Goal: Task Accomplishment & Management: Manage account settings

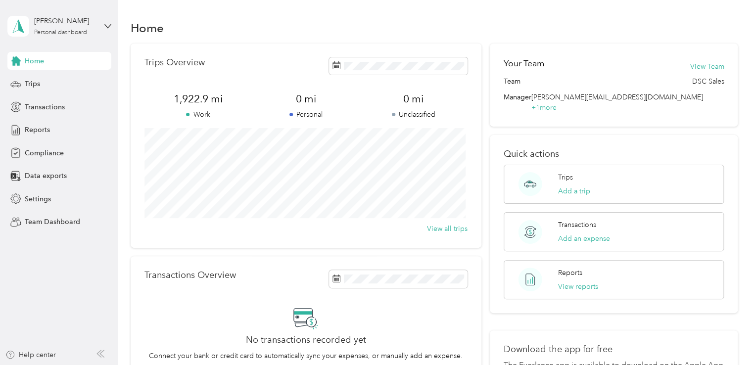
click at [188, 100] on span "1,922.9 mi" at bounding box center [198, 99] width 108 height 14
click at [35, 127] on span "Reports" at bounding box center [37, 130] width 25 height 10
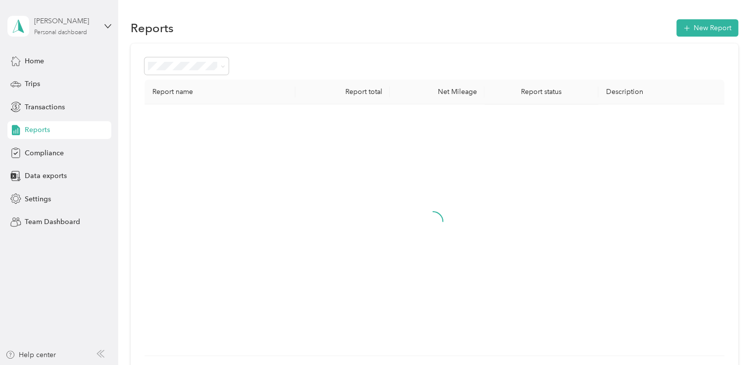
click at [67, 26] on div "[PERSON_NAME]" at bounding box center [65, 21] width 62 height 10
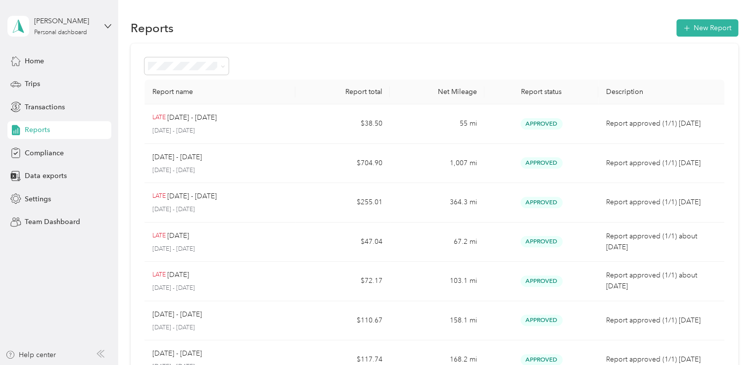
click at [62, 76] on div "Team dashboard" at bounding box center [42, 77] width 53 height 10
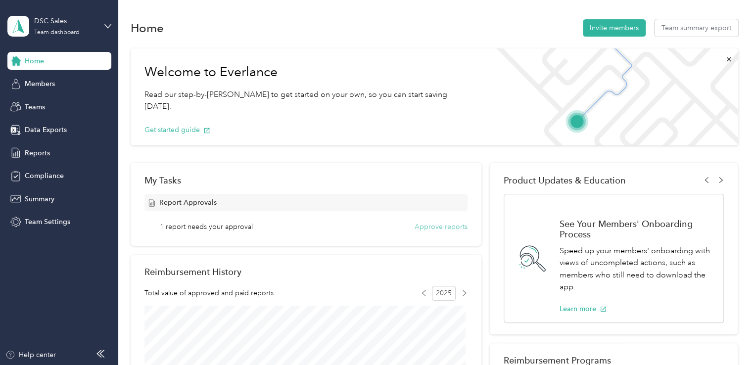
click at [441, 227] on button "Approve reports" at bounding box center [440, 227] width 53 height 10
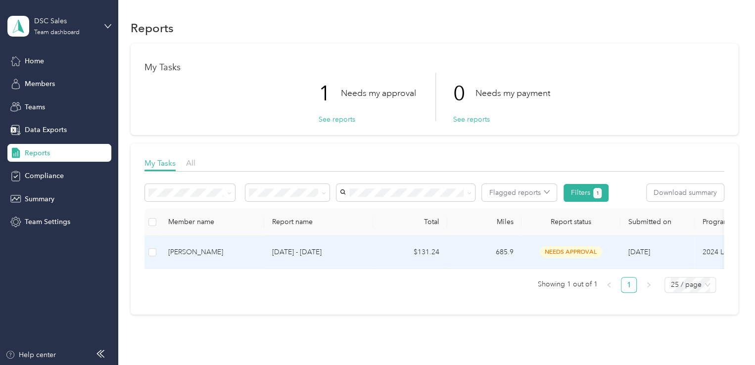
click at [190, 251] on div "[PERSON_NAME]" at bounding box center [212, 252] width 88 height 11
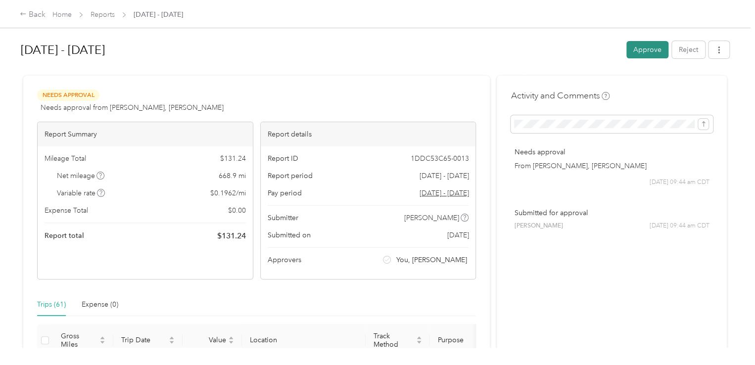
click at [635, 46] on button "Approve" at bounding box center [647, 49] width 42 height 17
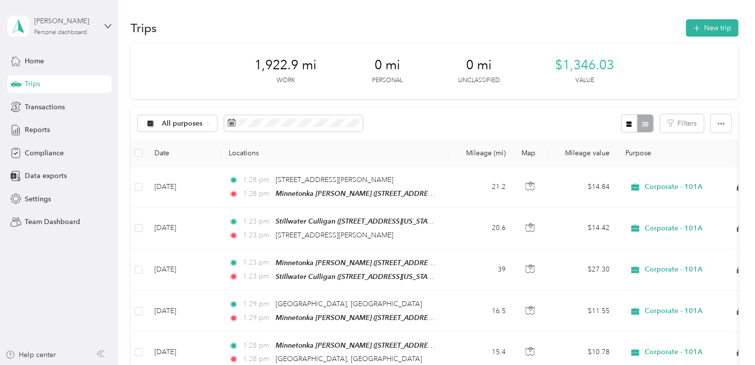
click at [81, 27] on div "[PERSON_NAME] Personal dashboard" at bounding box center [65, 26] width 62 height 20
click at [71, 83] on div "Team dashboard" at bounding box center [167, 77] width 306 height 17
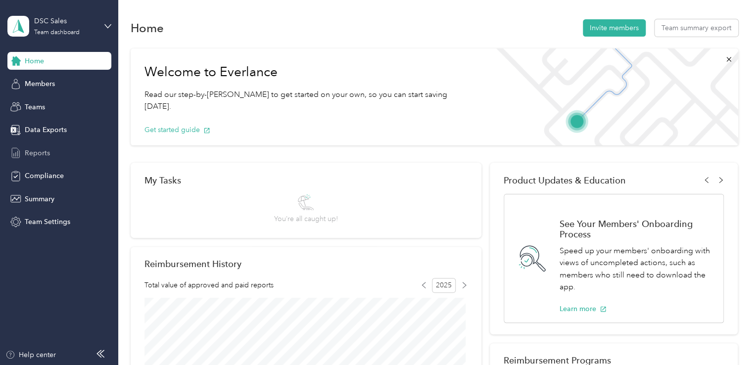
click at [57, 153] on div "Reports" at bounding box center [59, 153] width 104 height 18
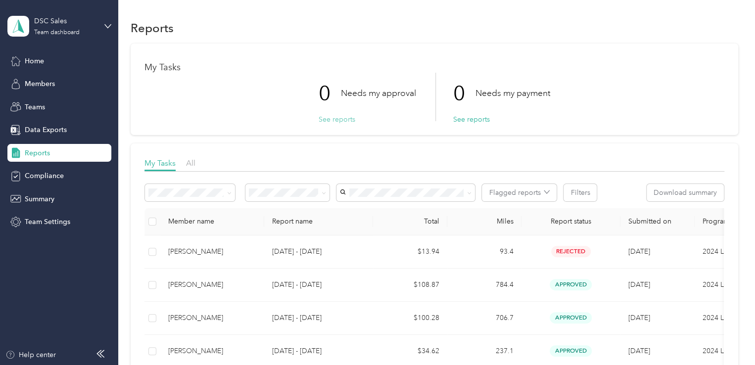
click at [326, 119] on button "See reports" at bounding box center [336, 119] width 37 height 10
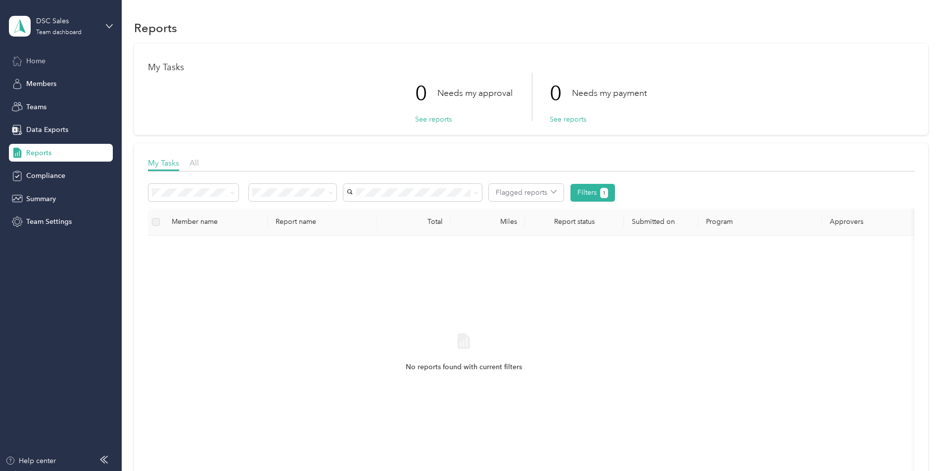
click at [81, 57] on div "Home" at bounding box center [61, 61] width 104 height 18
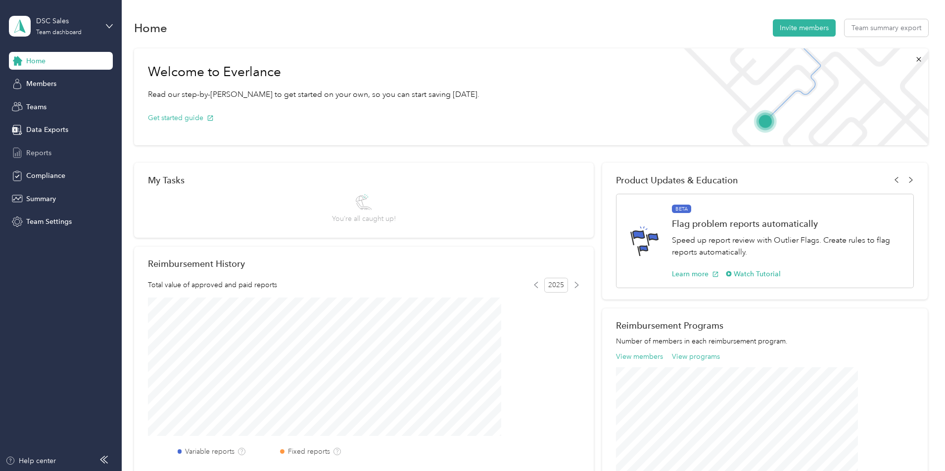
click at [48, 151] on span "Reports" at bounding box center [38, 153] width 25 height 10
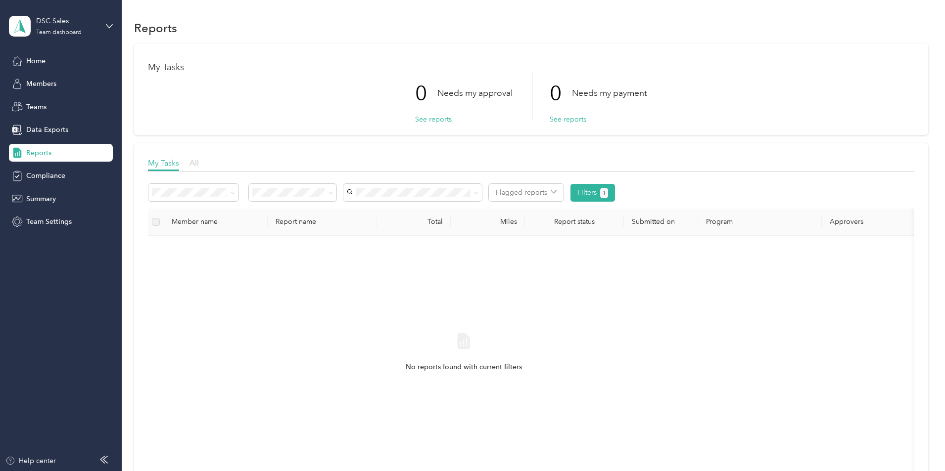
click at [199, 162] on span "All" at bounding box center [193, 162] width 9 height 9
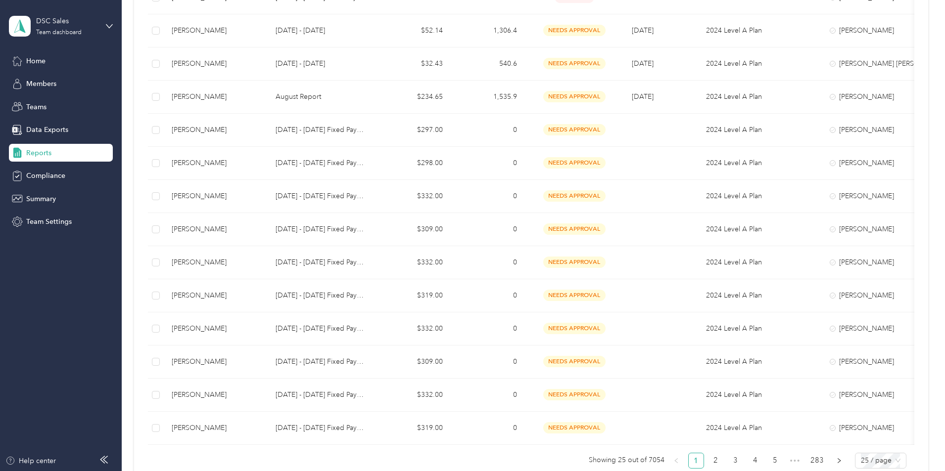
scroll to position [643, 0]
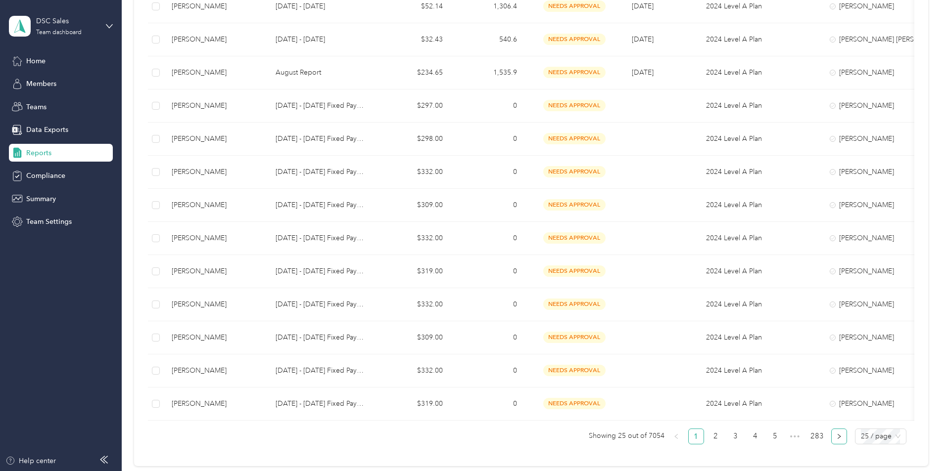
click at [836, 440] on icon "right" at bounding box center [839, 437] width 6 height 6
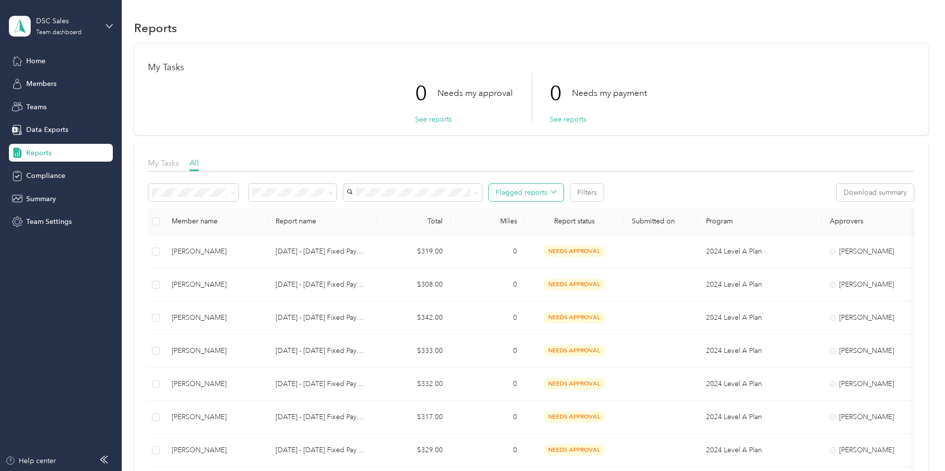
click at [563, 194] on button "Flagged reports" at bounding box center [526, 192] width 75 height 17
click at [336, 197] on span at bounding box center [293, 192] width 88 height 17
click at [345, 224] on span "Needs approval" at bounding box center [346, 228] width 50 height 8
click at [267, 206] on div "Variable reports" at bounding box center [259, 207] width 76 height 10
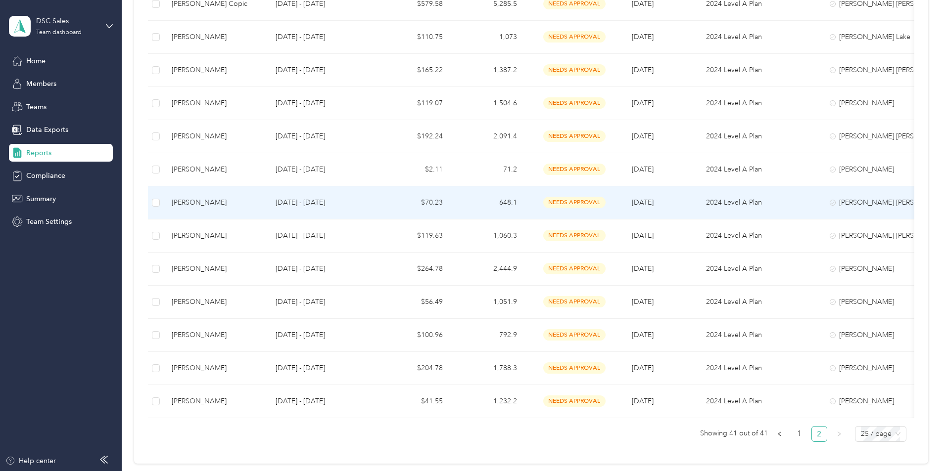
scroll to position [396, 0]
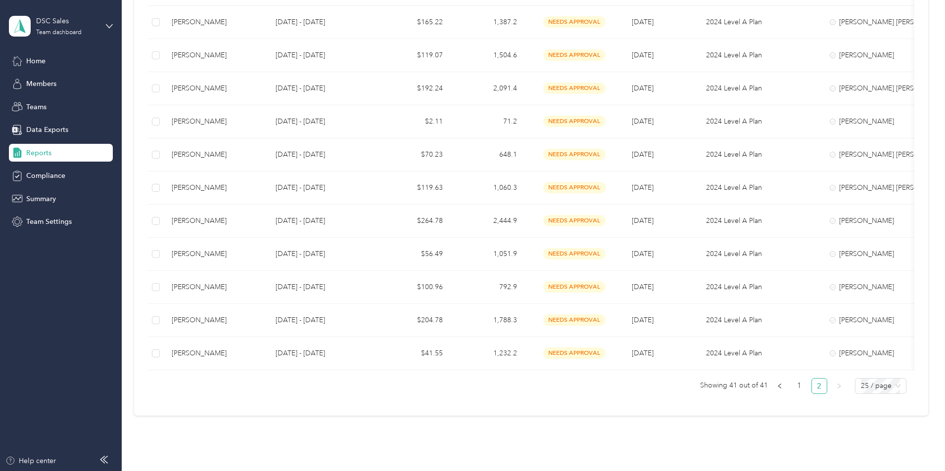
click at [812, 394] on link "2" at bounding box center [819, 386] width 15 height 15
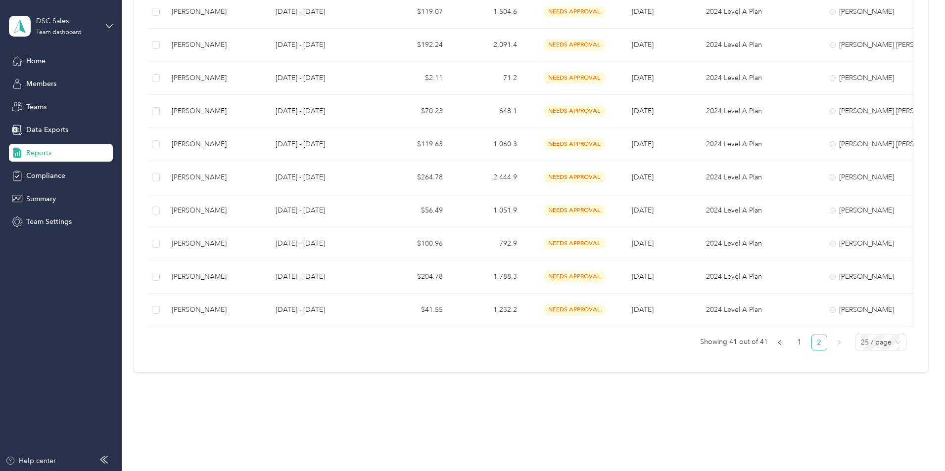
scroll to position [450, 0]
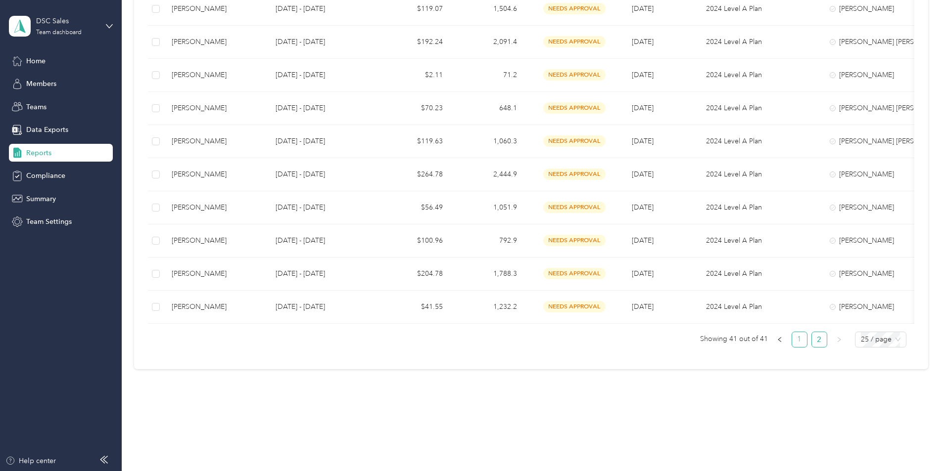
click at [792, 342] on link "1" at bounding box center [799, 339] width 15 height 15
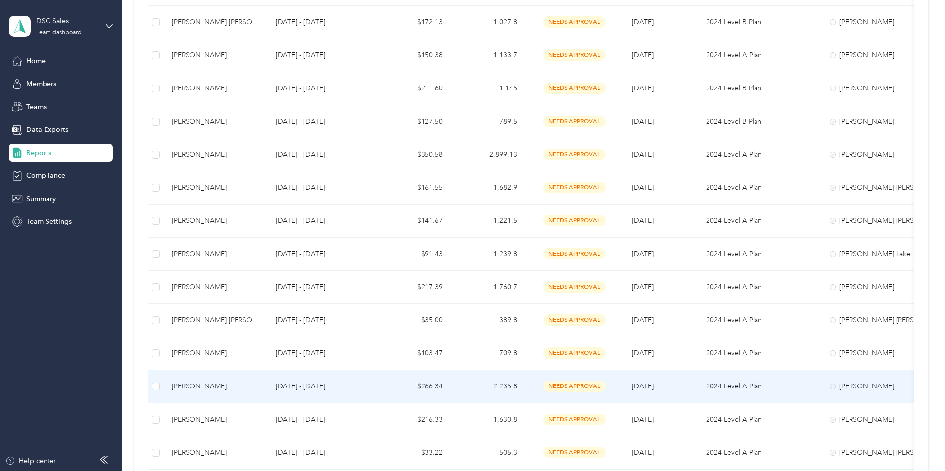
scroll to position [346, 0]
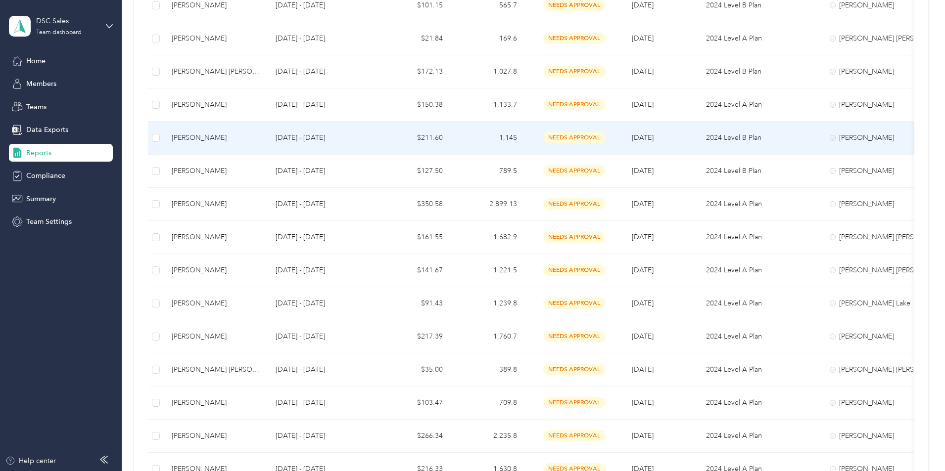
click at [260, 140] on div "Cory P. Stopka" at bounding box center [216, 138] width 88 height 11
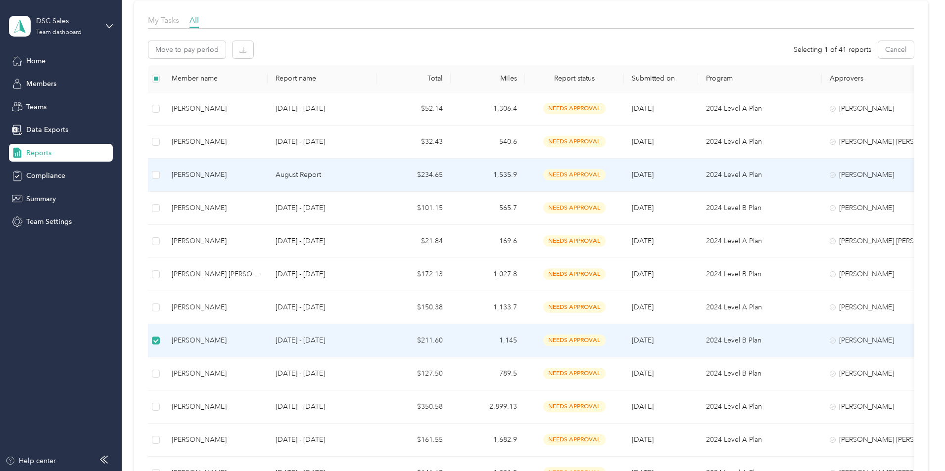
scroll to position [148, 0]
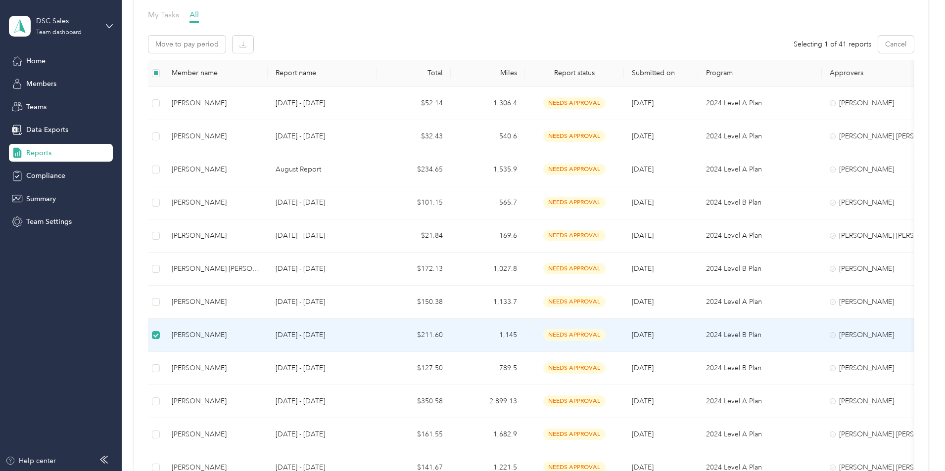
click at [605, 333] on span "needs approval" at bounding box center [574, 334] width 62 height 11
click at [249, 336] on div "Cory P. Stopka" at bounding box center [216, 335] width 88 height 11
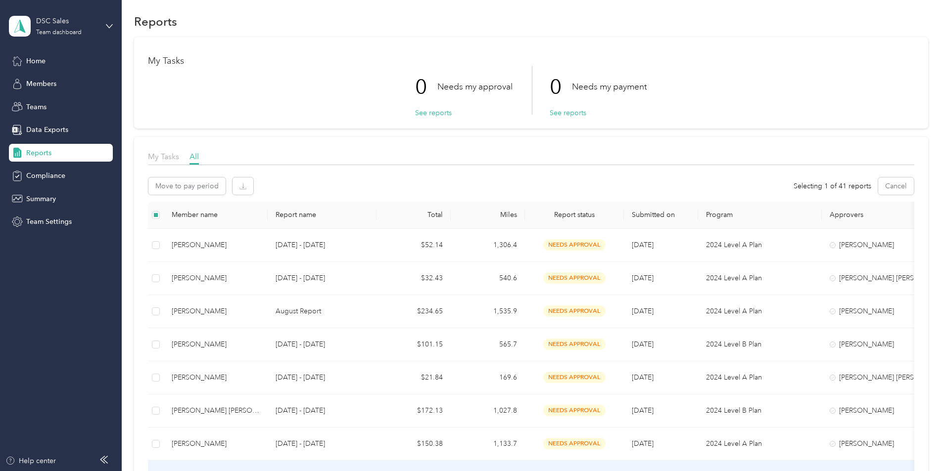
scroll to position [5, 0]
click at [179, 159] on span "My Tasks" at bounding box center [163, 157] width 31 height 9
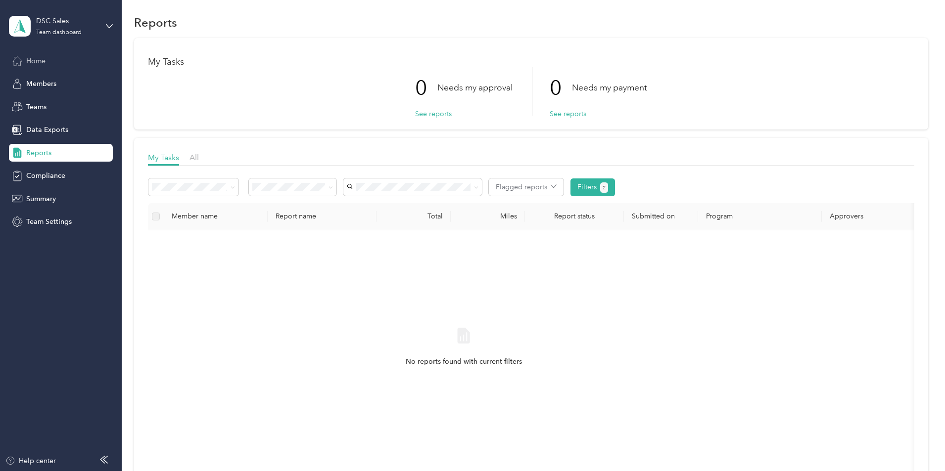
click at [40, 62] on span "Home" at bounding box center [35, 61] width 19 height 10
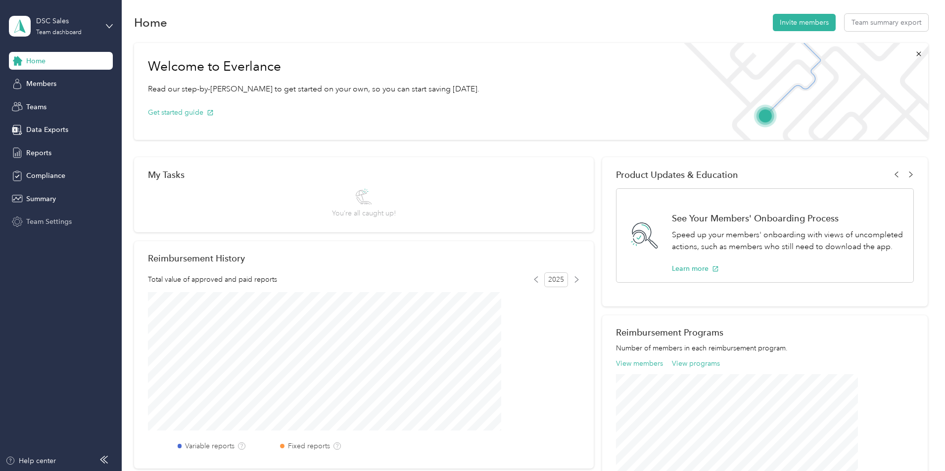
click at [64, 223] on span "Team Settings" at bounding box center [48, 222] width 45 height 10
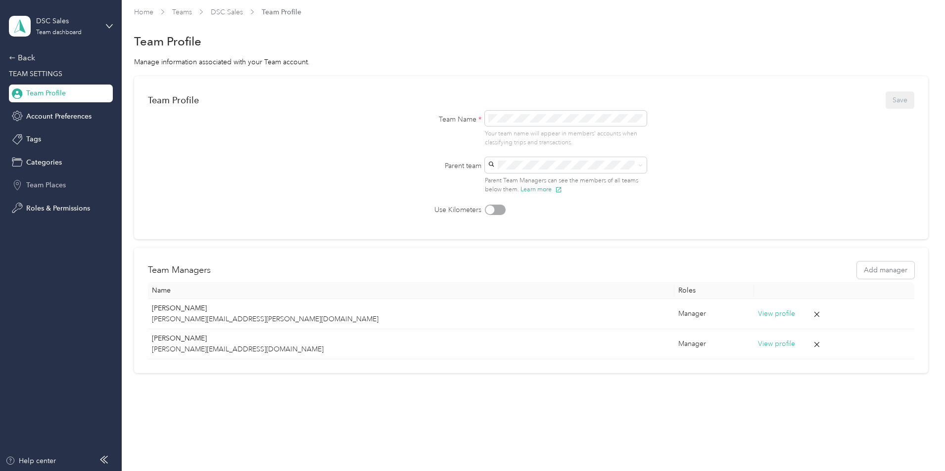
click at [56, 189] on span "Team Places" at bounding box center [46, 185] width 40 height 10
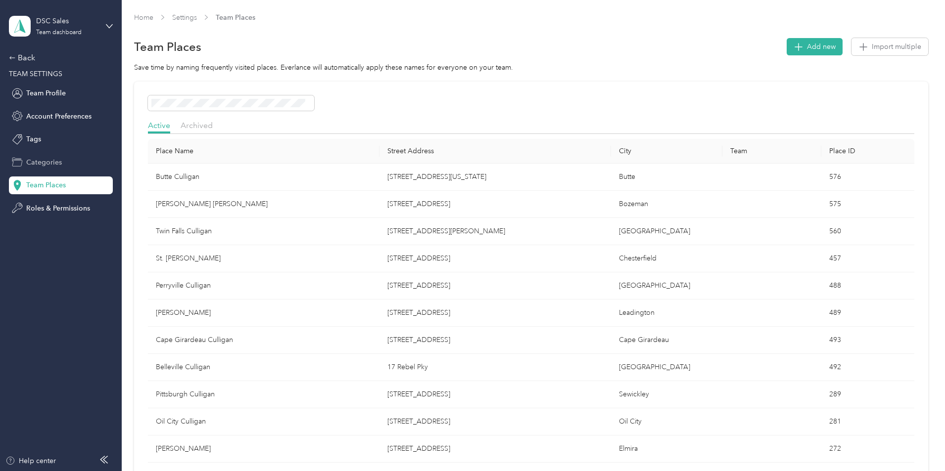
click at [44, 165] on span "Categories" at bounding box center [44, 162] width 36 height 10
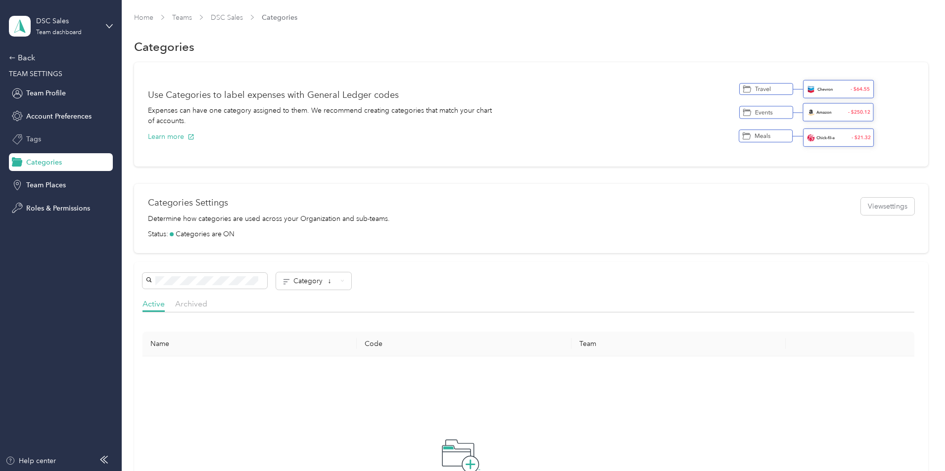
click at [42, 142] on div "Tags" at bounding box center [61, 140] width 104 height 18
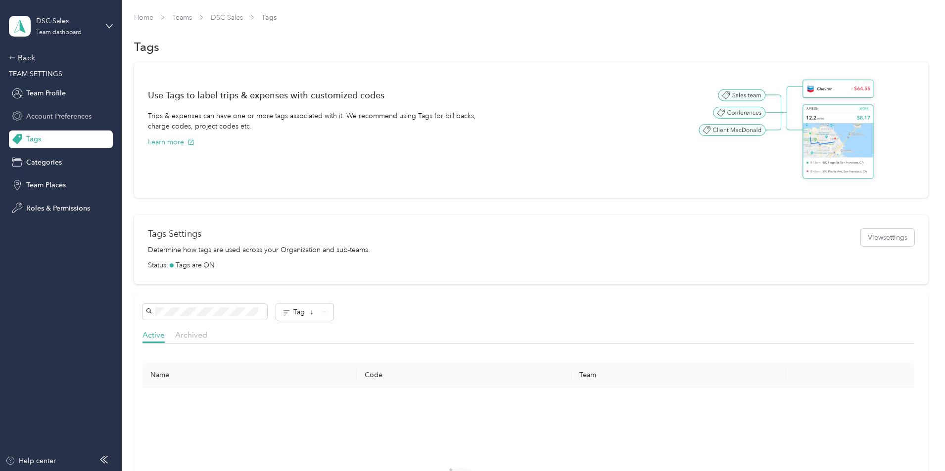
click at [51, 113] on span "Account Preferences" at bounding box center [58, 116] width 65 height 10
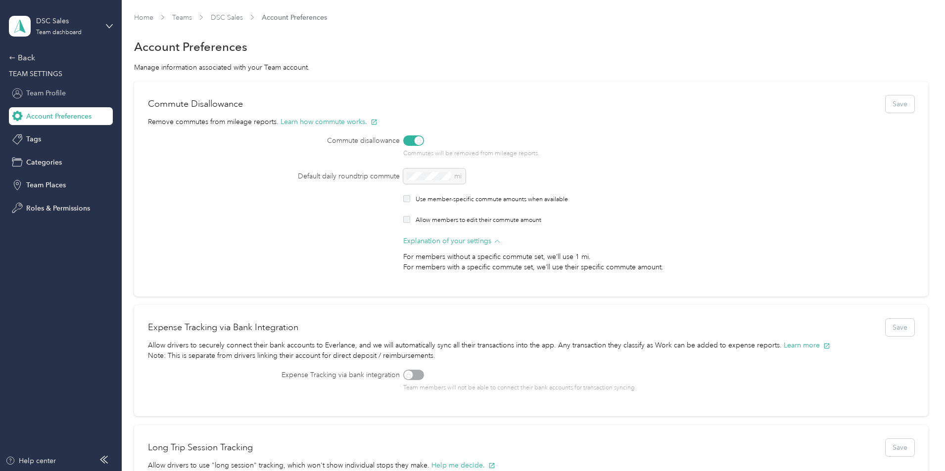
click at [47, 93] on span "Team Profile" at bounding box center [46, 93] width 40 height 10
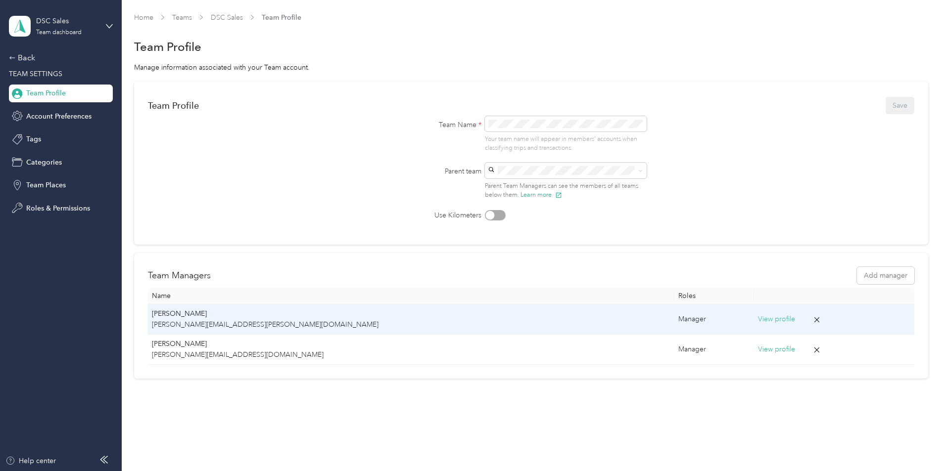
click at [245, 320] on p "[PERSON_NAME][EMAIL_ADDRESS][PERSON_NAME][DOMAIN_NAME]" at bounding box center [411, 324] width 518 height 11
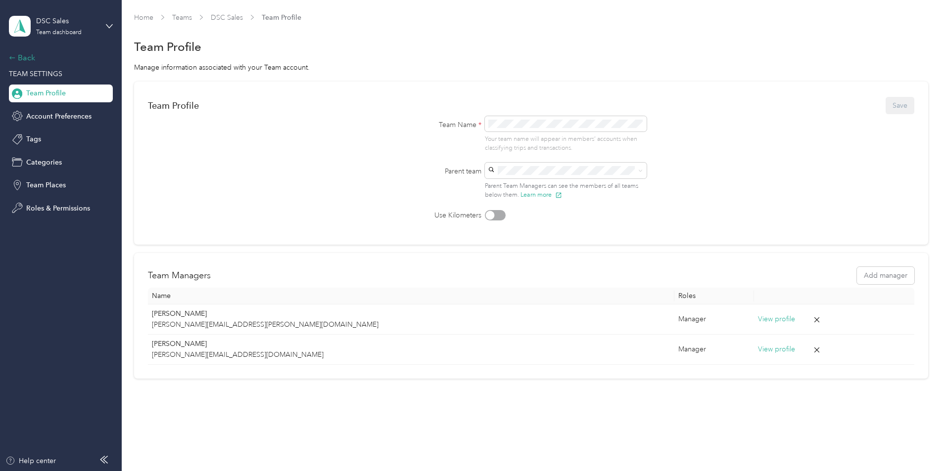
click at [16, 58] on div "Back" at bounding box center [58, 58] width 99 height 12
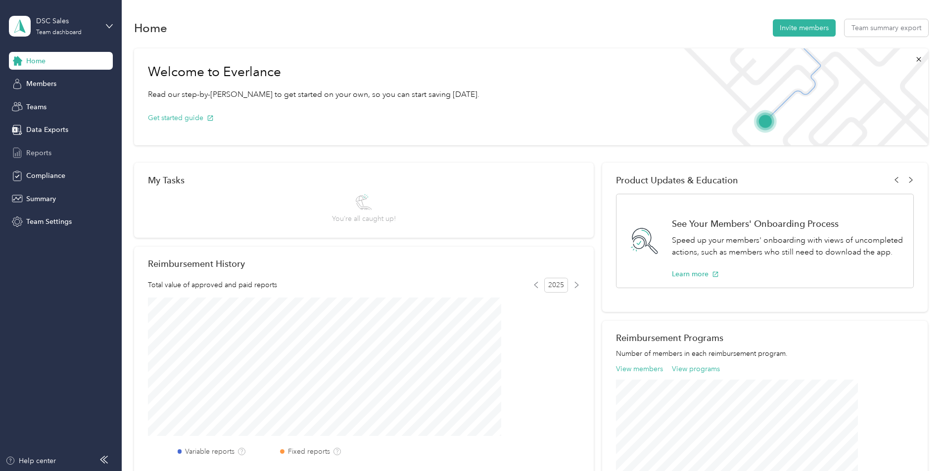
click at [58, 150] on div "Reports" at bounding box center [61, 153] width 104 height 18
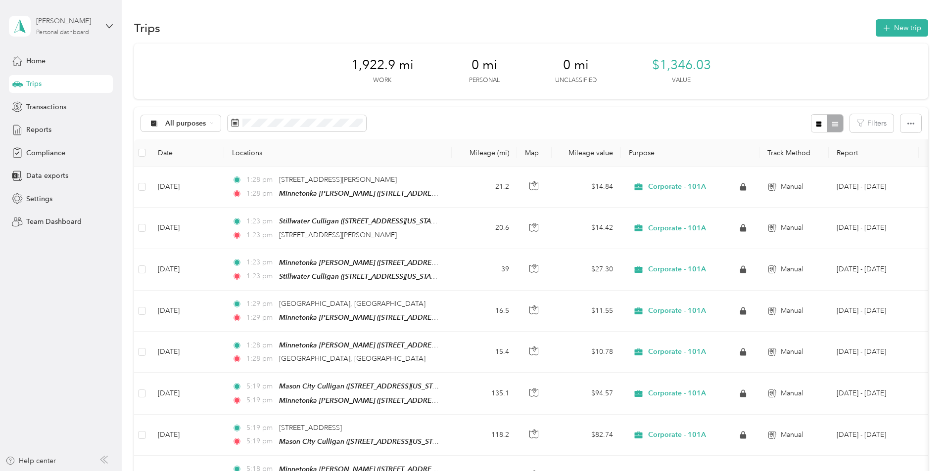
click at [64, 28] on div "[PERSON_NAME] Personal dashboard" at bounding box center [67, 26] width 62 height 20
click at [82, 84] on div "Team dashboard" at bounding box center [169, 75] width 306 height 17
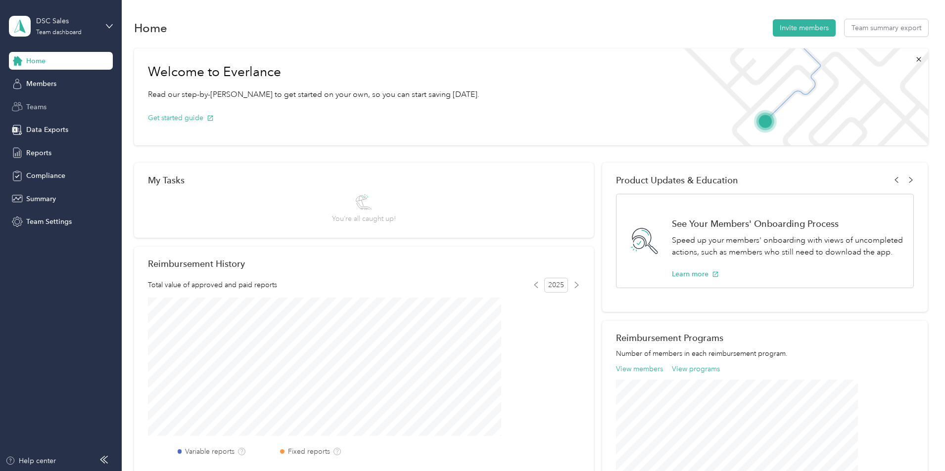
click at [77, 102] on div "Teams" at bounding box center [61, 107] width 104 height 18
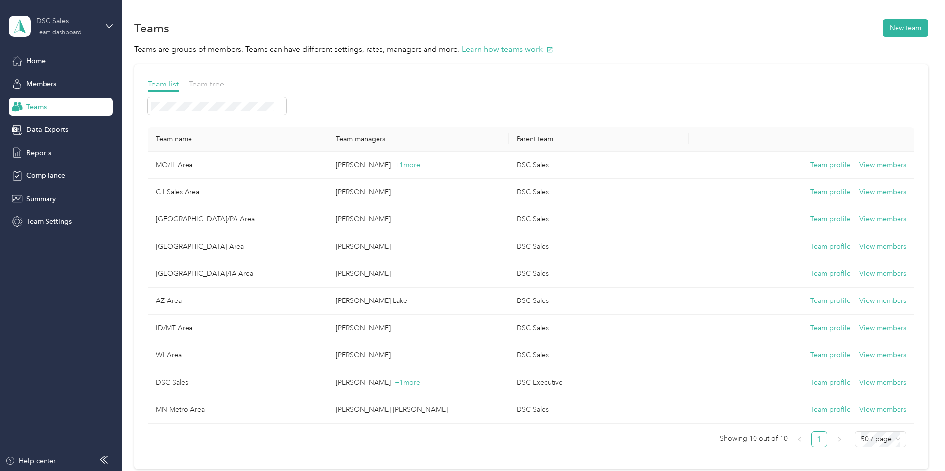
click at [49, 28] on div "DSC Sales Team dashboard" at bounding box center [67, 26] width 62 height 20
click at [42, 125] on div "Log out" at bounding box center [37, 122] width 38 height 10
